Goal: Navigation & Orientation: Find specific page/section

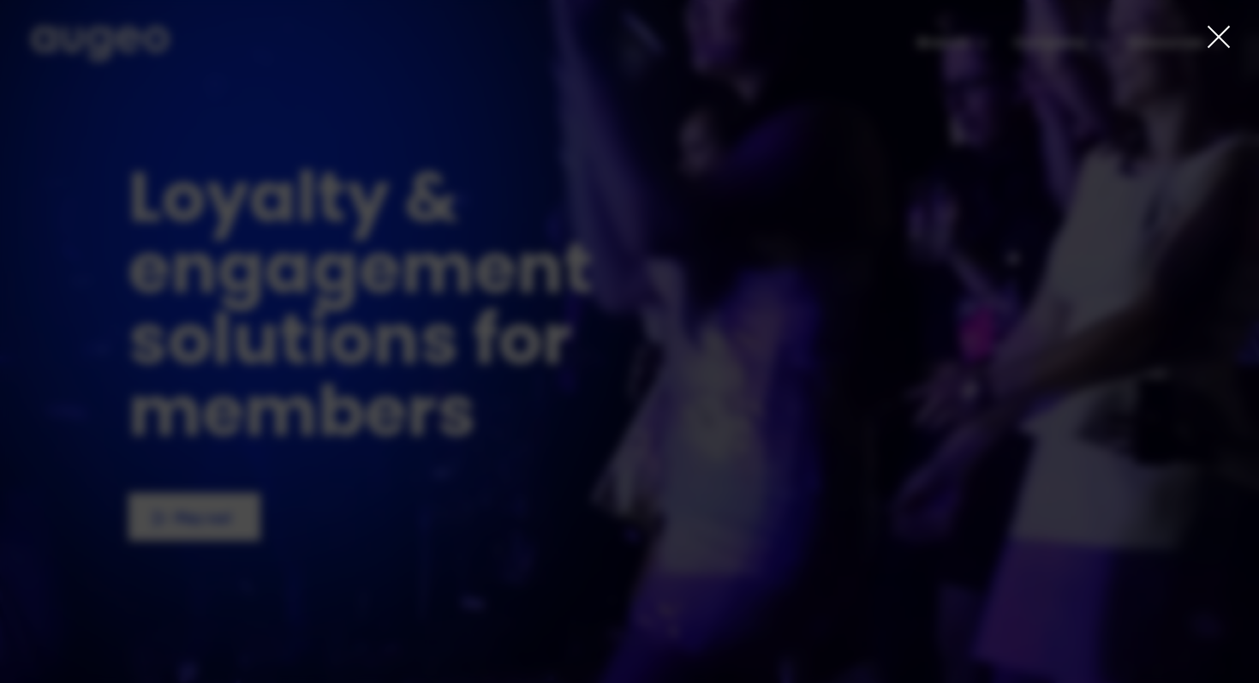
click at [1213, 31] on icon at bounding box center [1219, 37] width 21 height 21
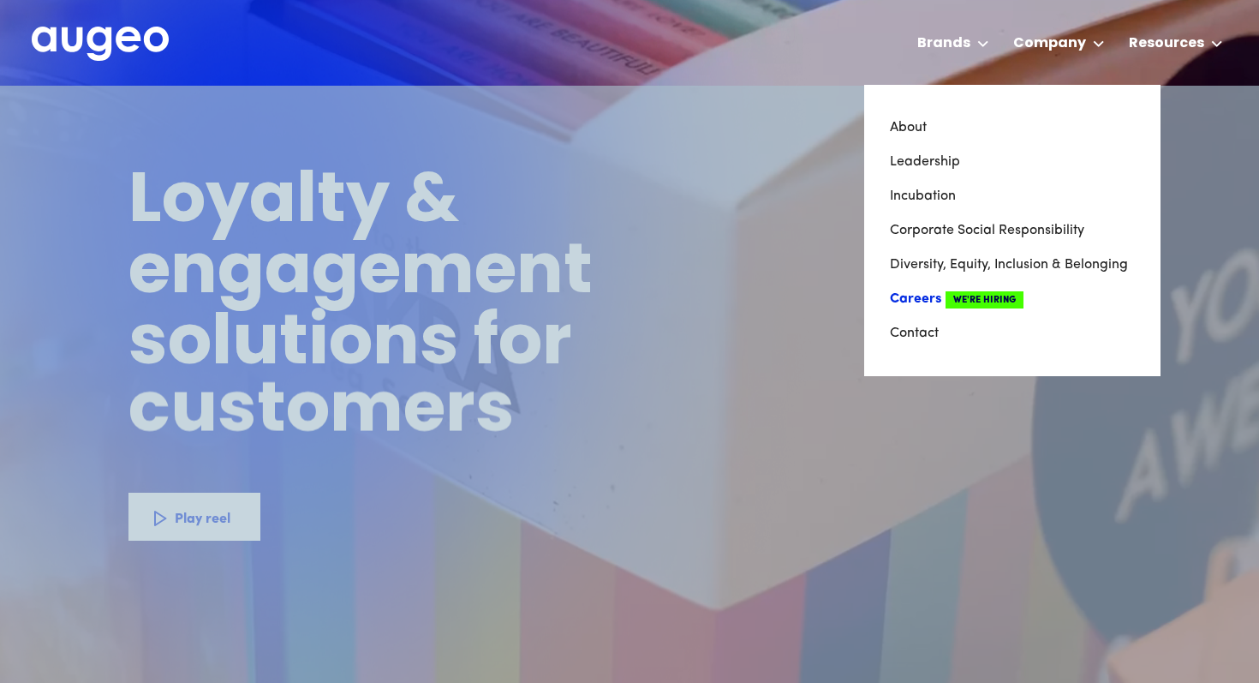
click at [995, 295] on span "We're Hiring" at bounding box center [985, 299] width 78 height 17
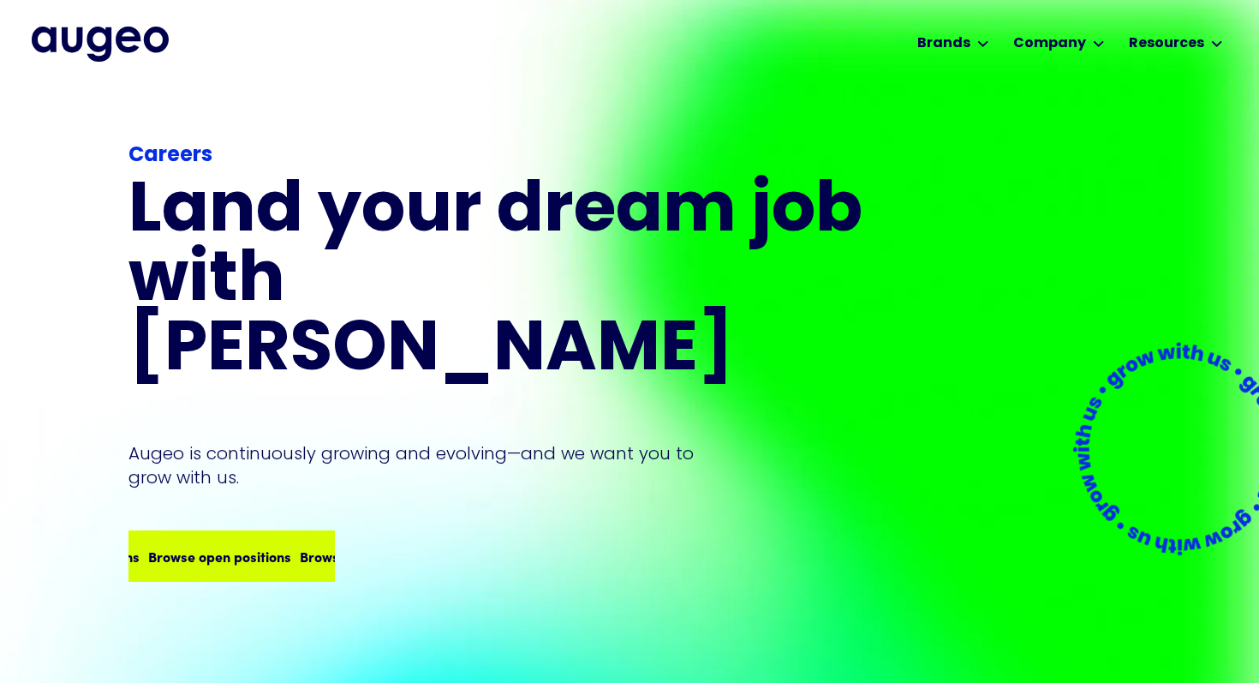
click at [304, 546] on div "Browse open positions" at bounding box center [336, 556] width 143 height 21
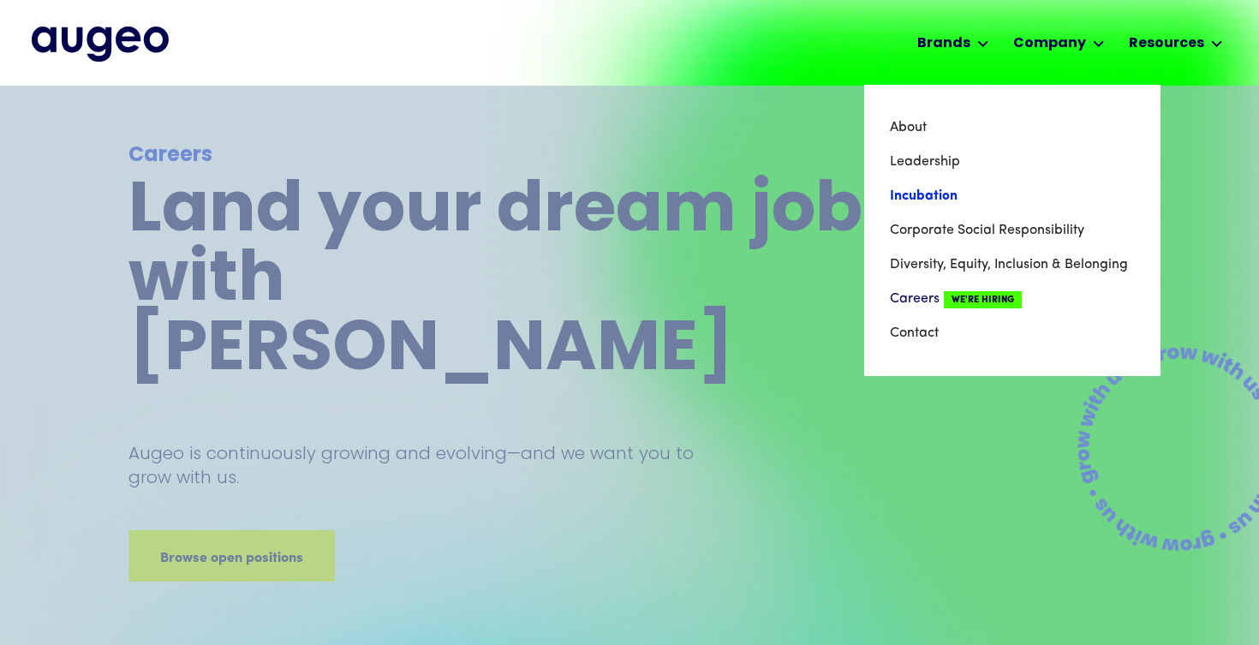
click at [933, 194] on link "Incubation" at bounding box center [1012, 196] width 245 height 34
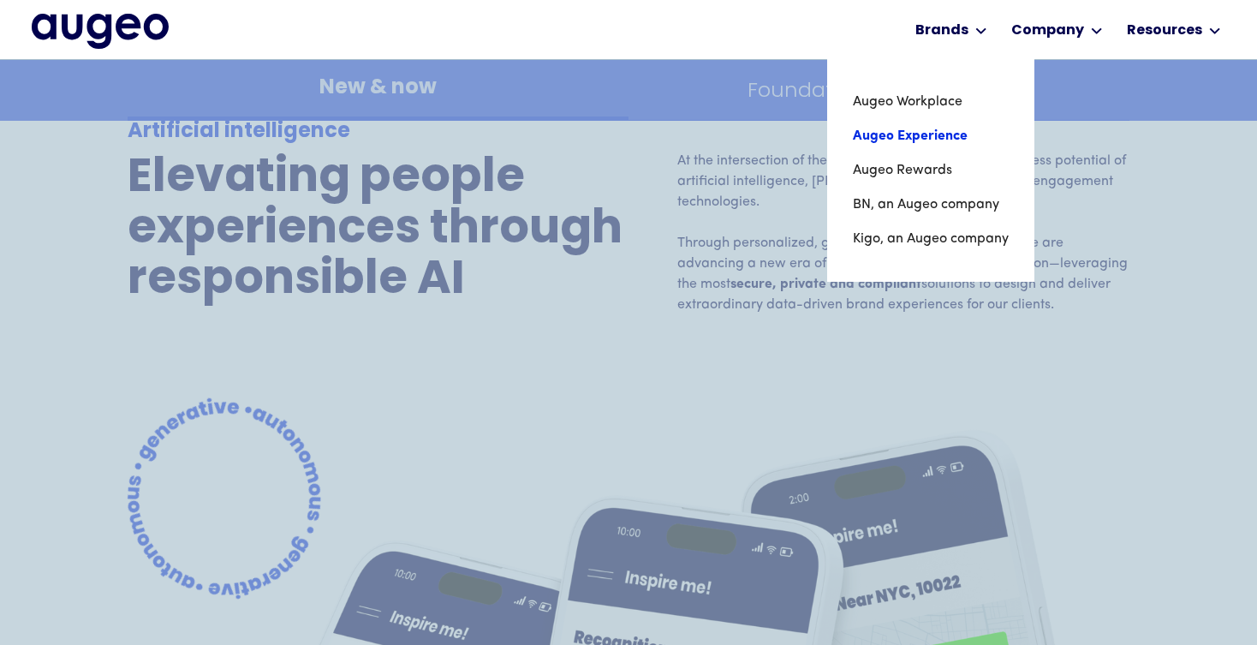
scroll to position [1624, 0]
click at [940, 93] on link "Augeo Workplace" at bounding box center [931, 102] width 156 height 34
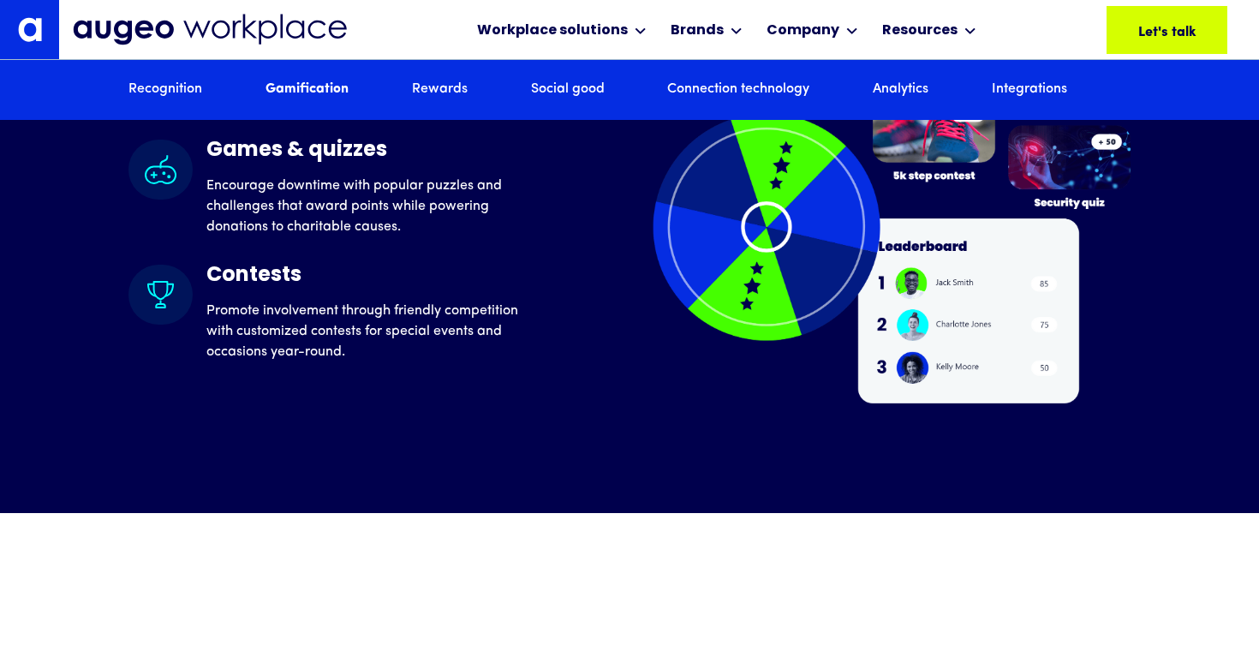
scroll to position [4399, 0]
